Goal: Navigation & Orientation: Find specific page/section

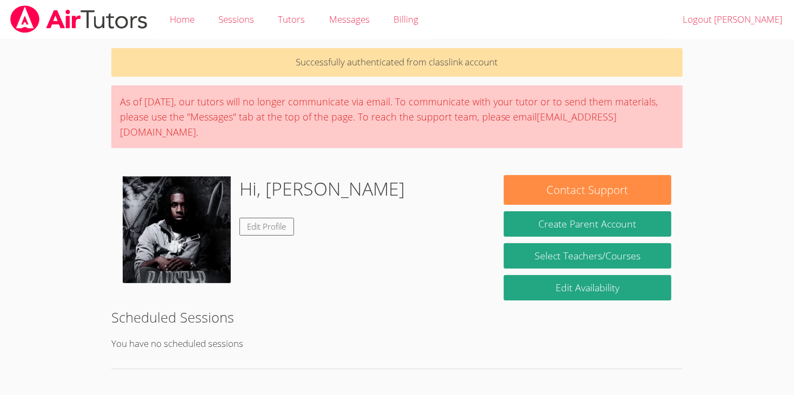
click at [102, 225] on div "Successfully authenticated from classlink account As of [DATE], our tutors will…" at bounding box center [398, 287] width 596 height 496
click at [267, 15] on link "Tutors" at bounding box center [291, 19] width 51 height 39
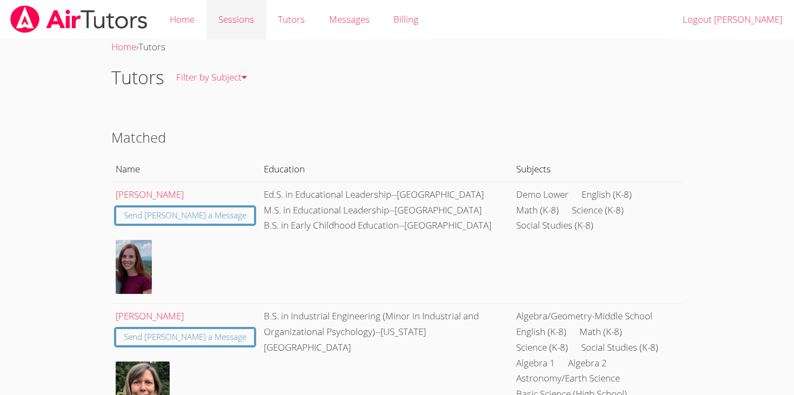
click at [232, 21] on link "Sessions" at bounding box center [236, 19] width 59 height 39
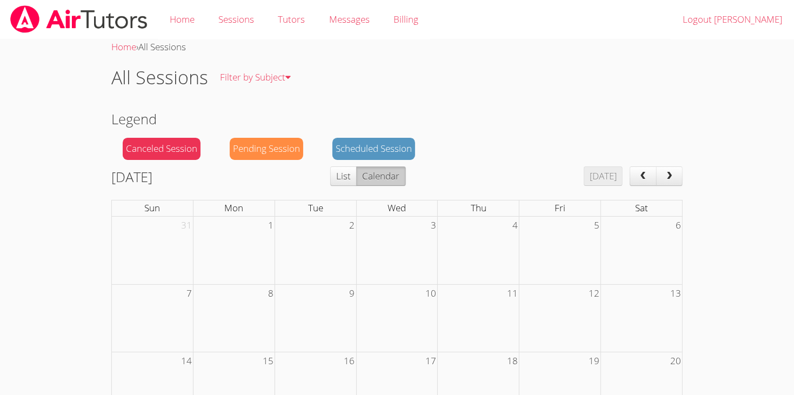
click at [27, 149] on body "Home Sessions Tutors Messages Billing Logout [PERSON_NAME] Home › All Sessions …" at bounding box center [397, 197] width 794 height 395
click at [161, 11] on link "Home" at bounding box center [182, 19] width 49 height 39
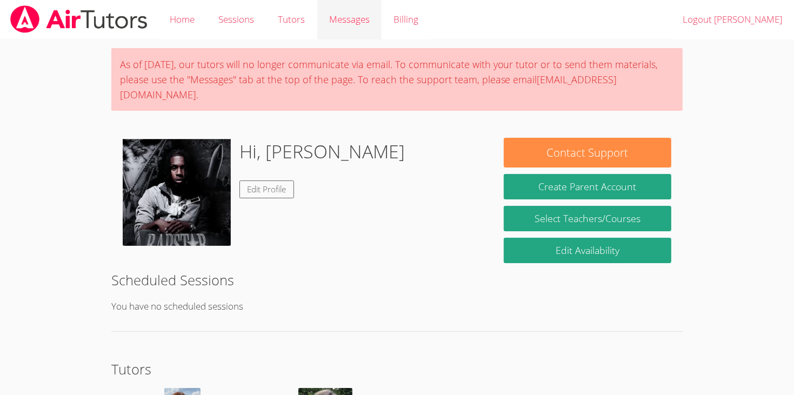
click at [353, 24] on span "Messages" at bounding box center [349, 19] width 41 height 12
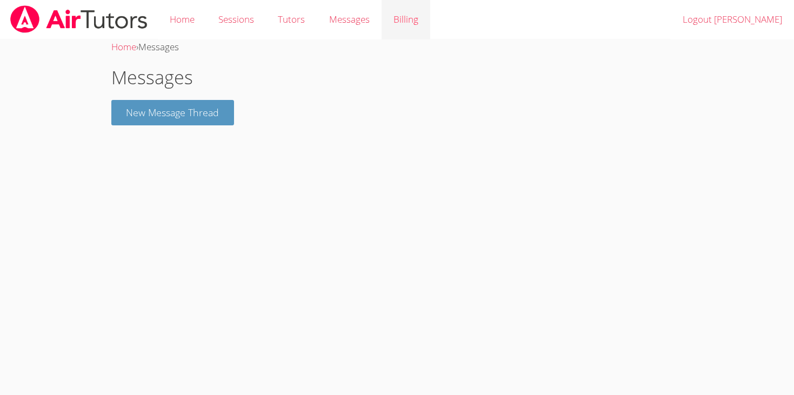
click at [409, 28] on link "Billing" at bounding box center [406, 19] width 49 height 39
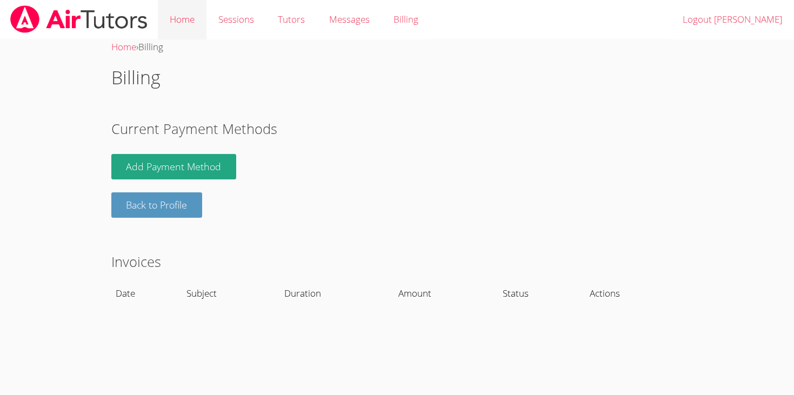
click at [186, 31] on link "Home" at bounding box center [182, 19] width 49 height 39
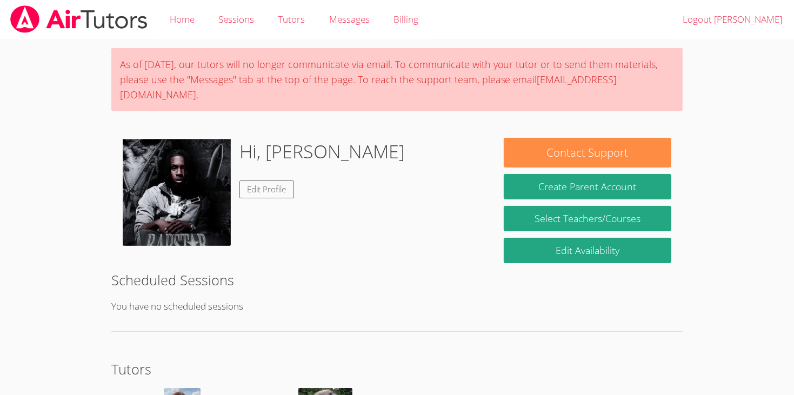
click at [725, 125] on body "Home Sessions Tutors Messages Billing Logout [PERSON_NAME] As of [DATE], our tu…" at bounding box center [397, 197] width 794 height 395
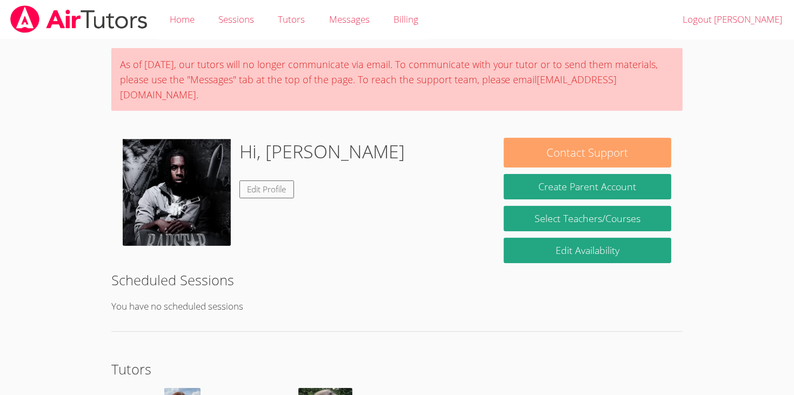
click at [570, 138] on button "Contact Support" at bounding box center [588, 153] width 168 height 30
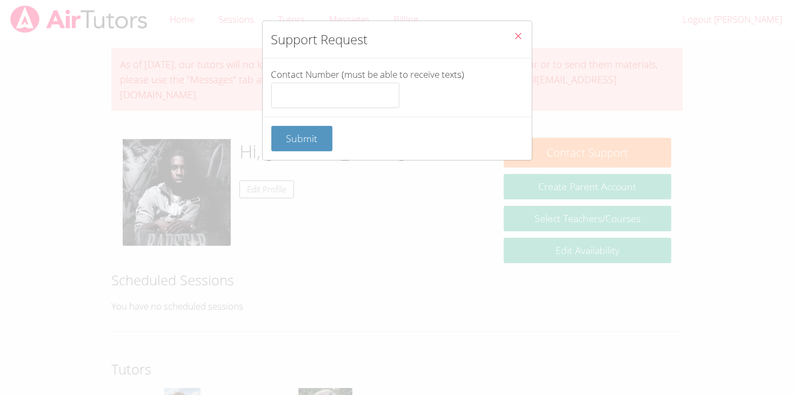
click at [521, 33] on icon "Close" at bounding box center [518, 35] width 9 height 9
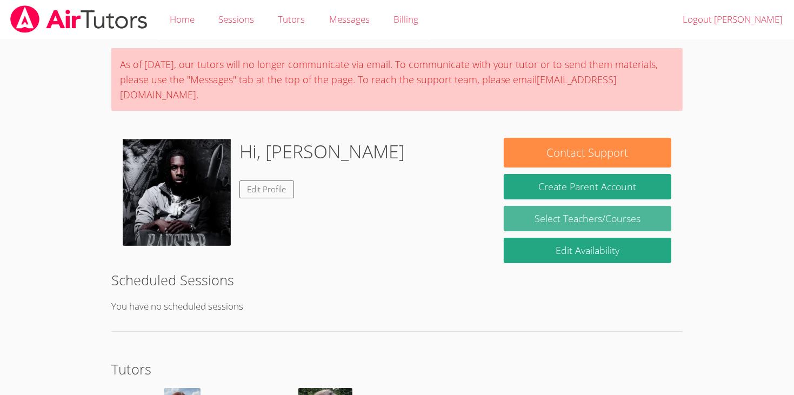
click at [533, 206] on link "Select Teachers/Courses" at bounding box center [588, 218] width 168 height 25
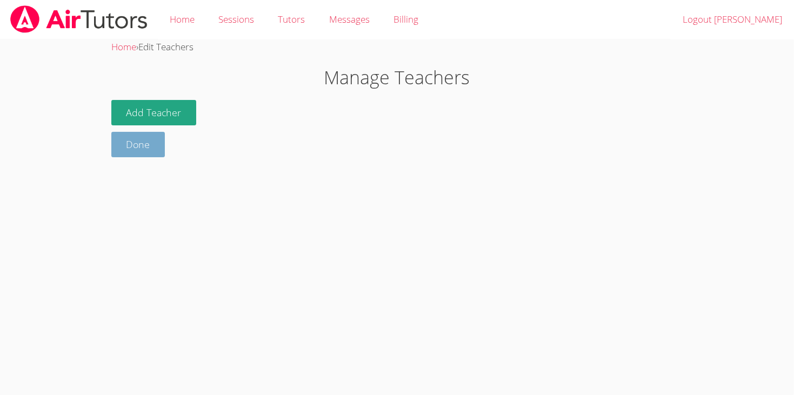
click at [130, 153] on link "Done" at bounding box center [138, 144] width 54 height 25
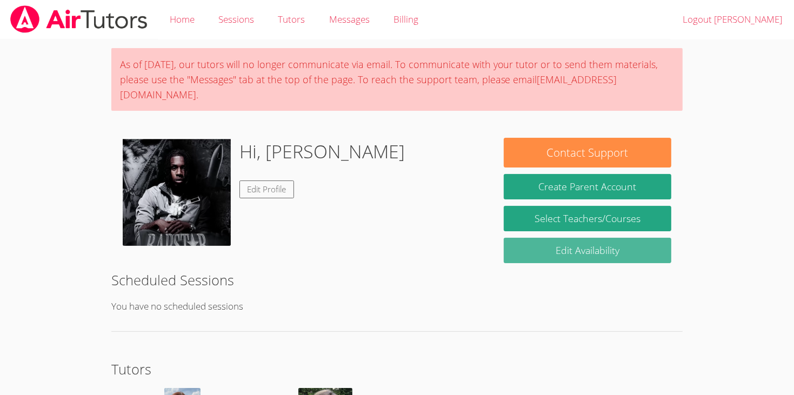
click at [574, 238] on link "Edit Availability" at bounding box center [588, 250] width 168 height 25
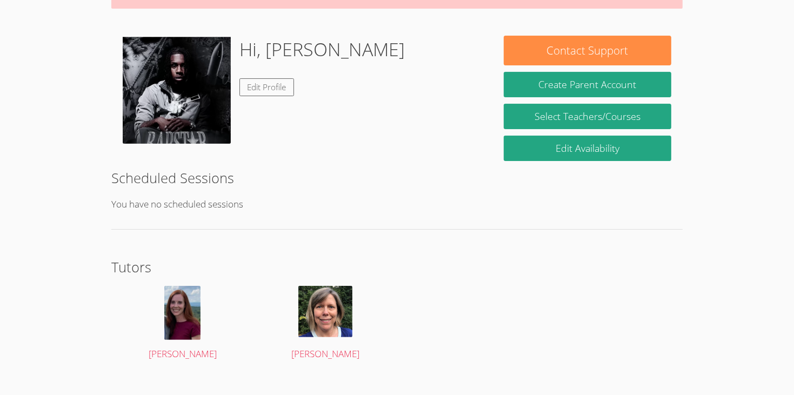
scroll to position [104, 0]
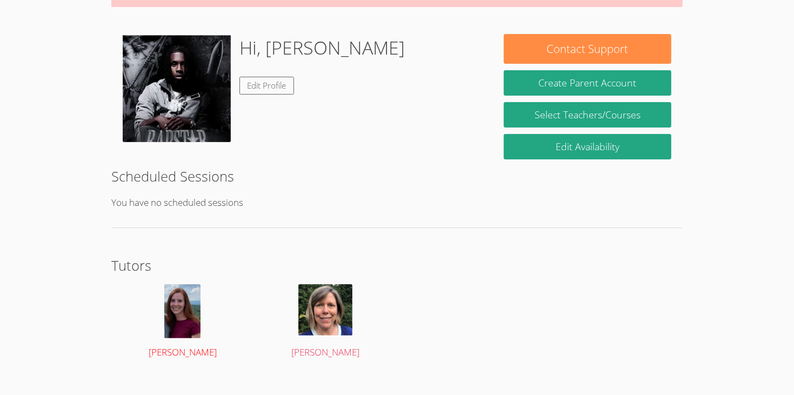
click at [188, 284] on img at bounding box center [182, 311] width 36 height 54
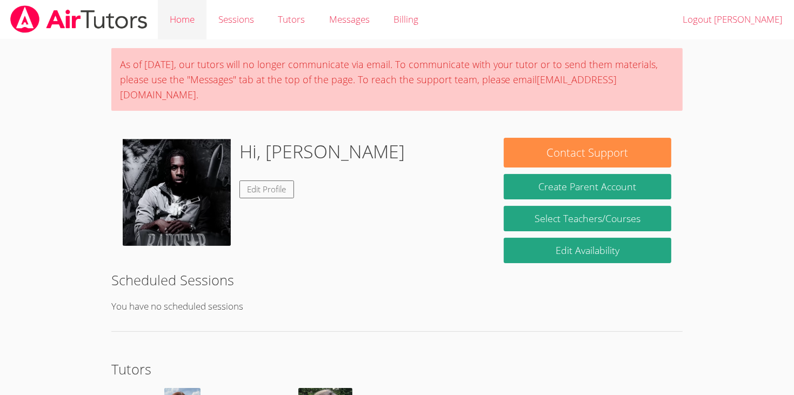
click at [178, 22] on link "Home" at bounding box center [182, 19] width 49 height 39
click at [122, 30] on img at bounding box center [79, 19] width 140 height 28
click at [44, 121] on body "Home Sessions Tutors Messages Billing Logout [PERSON_NAME] As of [DATE], our tu…" at bounding box center [397, 197] width 794 height 395
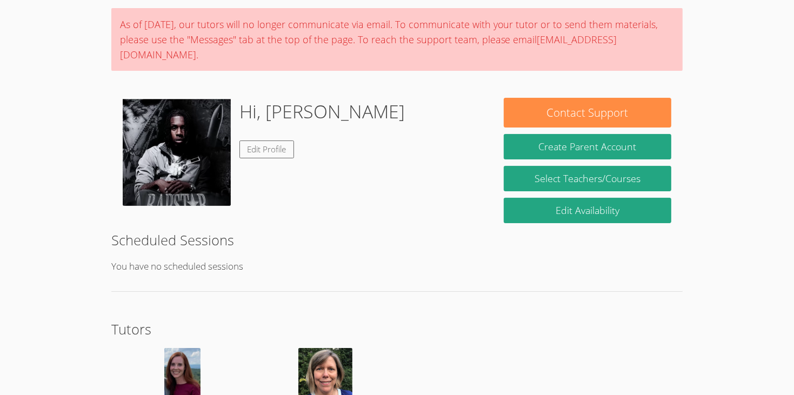
scroll to position [104, 0]
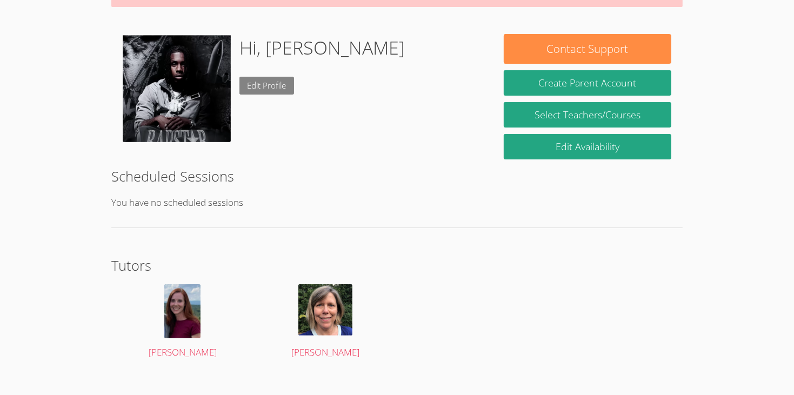
click at [251, 77] on link "Edit Profile" at bounding box center [267, 86] width 55 height 18
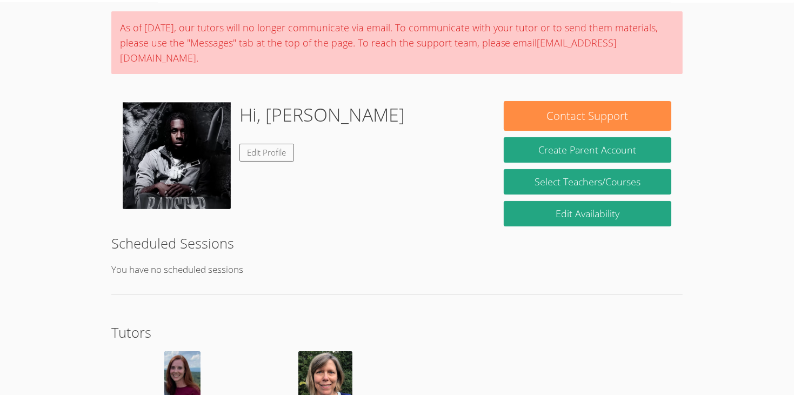
scroll to position [104, 0]
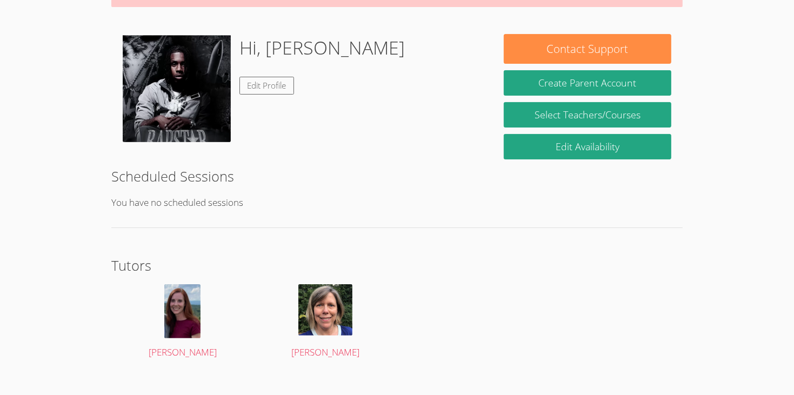
click at [131, 256] on h2 "Tutors" at bounding box center [397, 265] width 572 height 21
click at [72, 291] on html "Home Sessions Tutors Messages Billing Logout [PERSON_NAME] As of [DATE], our tu…" at bounding box center [397, 93] width 794 height 395
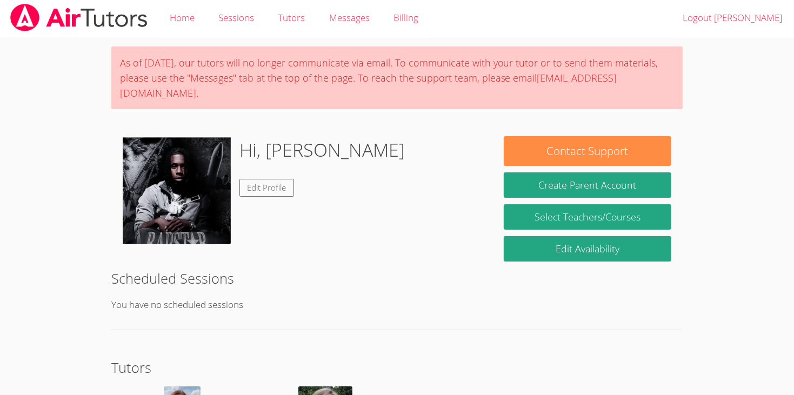
scroll to position [0, 0]
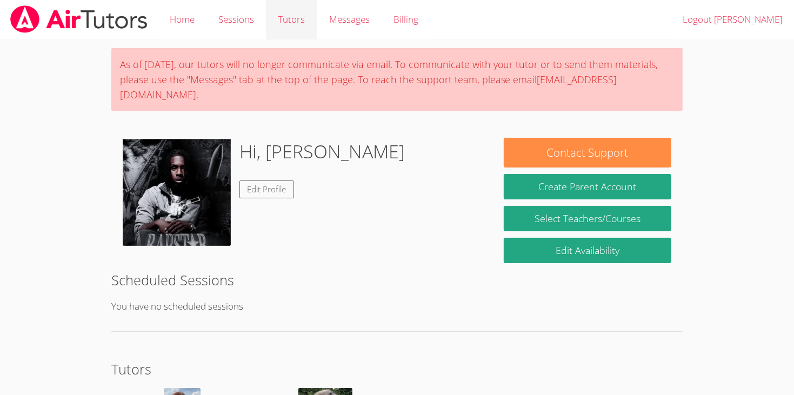
click at [279, 24] on link "Tutors" at bounding box center [291, 19] width 51 height 39
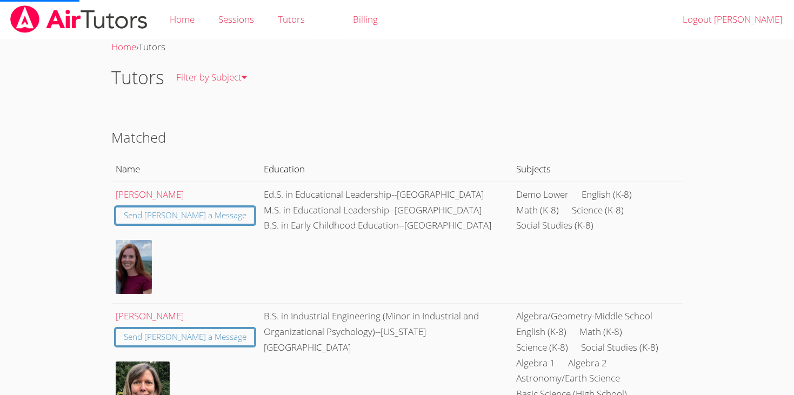
click at [86, 140] on body "Home Sessions Tutors Billing Logout [PERSON_NAME] Home › Tutors Tutors Filter b…" at bounding box center [397, 197] width 794 height 395
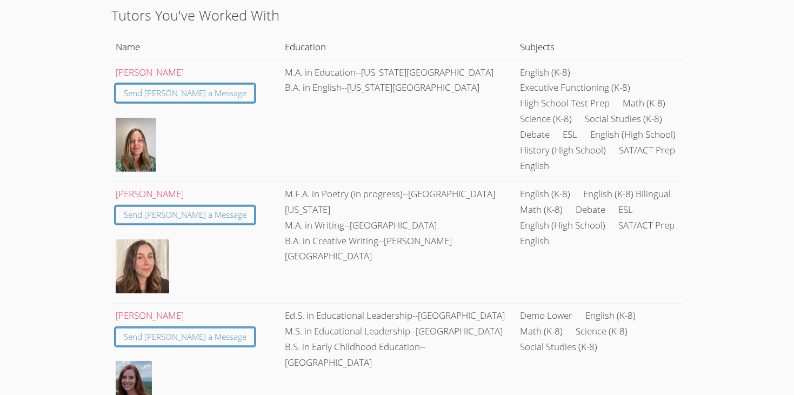
scroll to position [578, 0]
